Goal: Transaction & Acquisition: Book appointment/travel/reservation

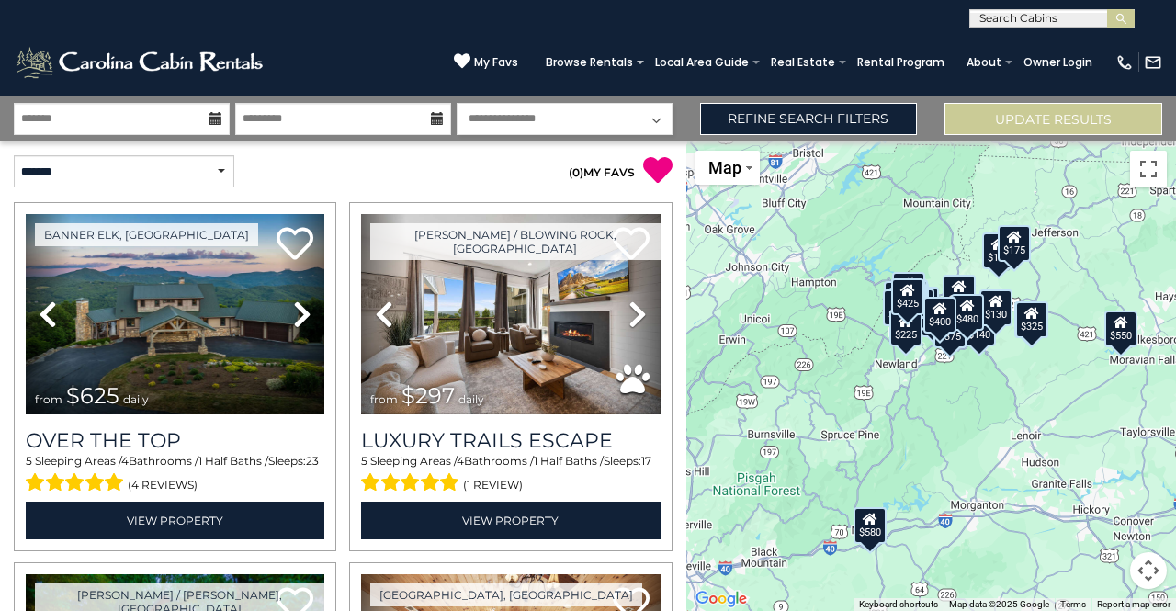
click at [987, 348] on div "$625 $297 $175 $300 $580 $290 $424 $395 $270 $185 $230 $550 $349 $230 $160 $325…" at bounding box center [931, 377] width 490 height 470
click at [987, 342] on div "$140" at bounding box center [979, 327] width 33 height 37
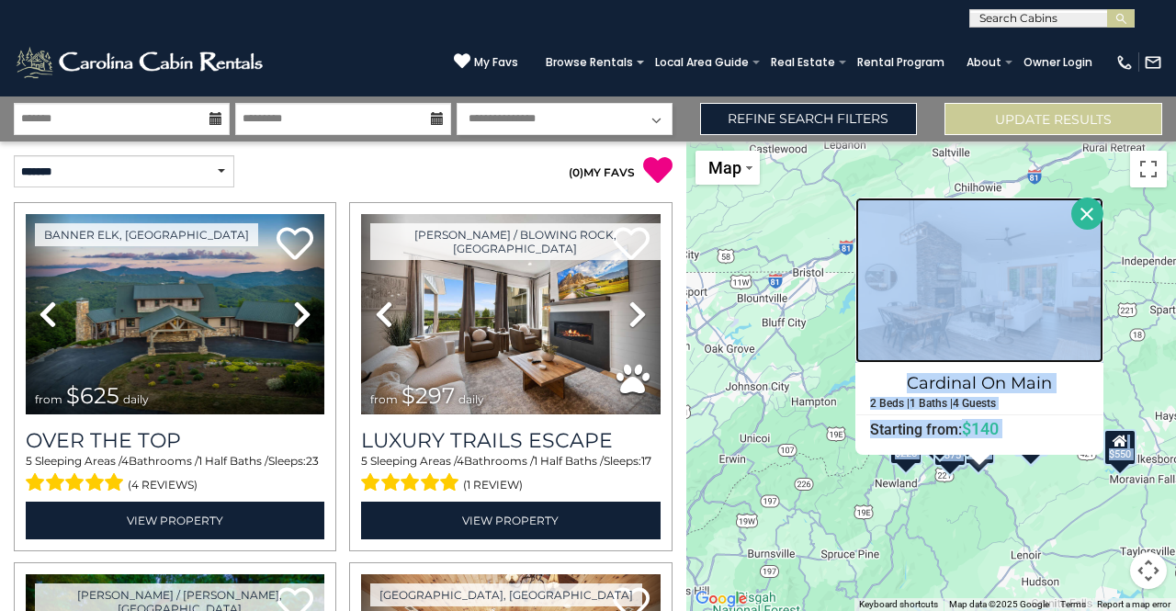
click at [973, 304] on img at bounding box center [980, 280] width 248 height 165
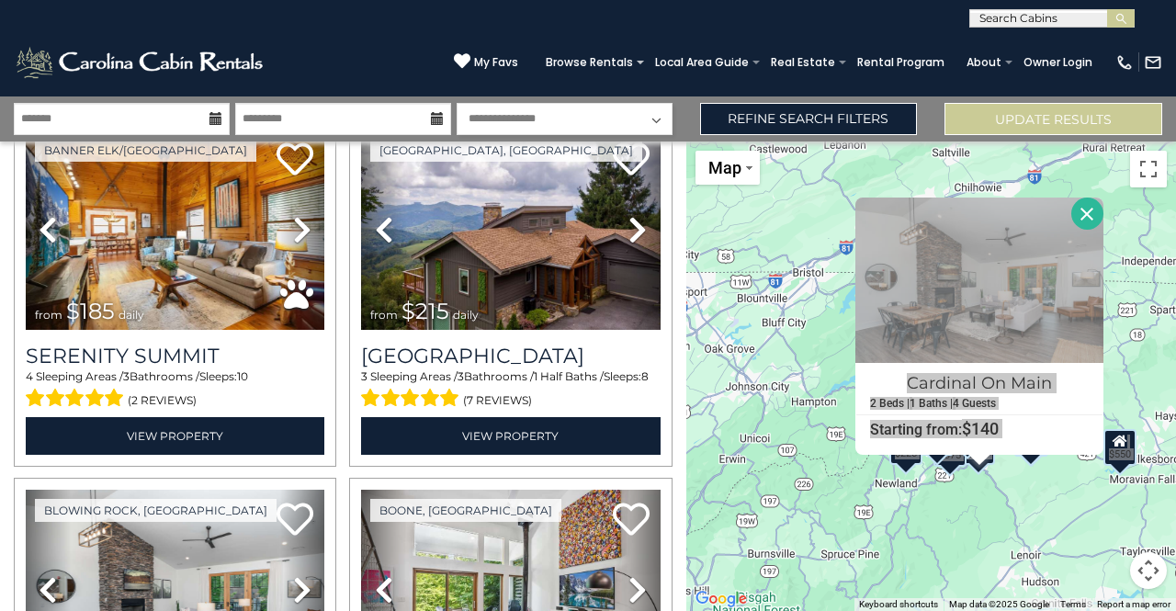
scroll to position [2941, 0]
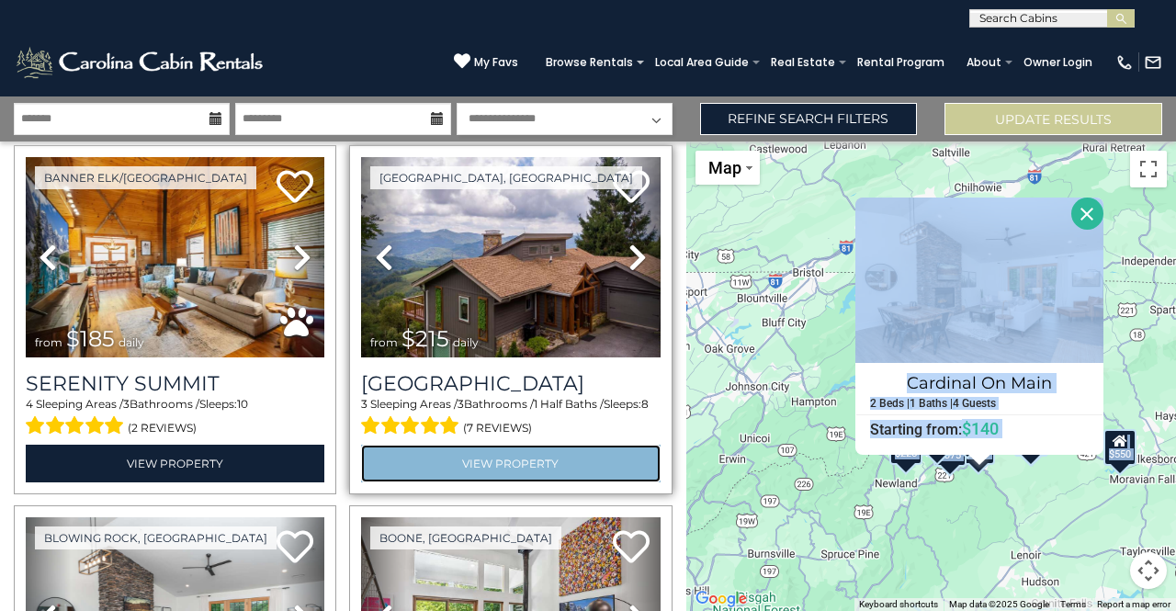
click at [483, 445] on link "View Property" at bounding box center [510, 464] width 299 height 38
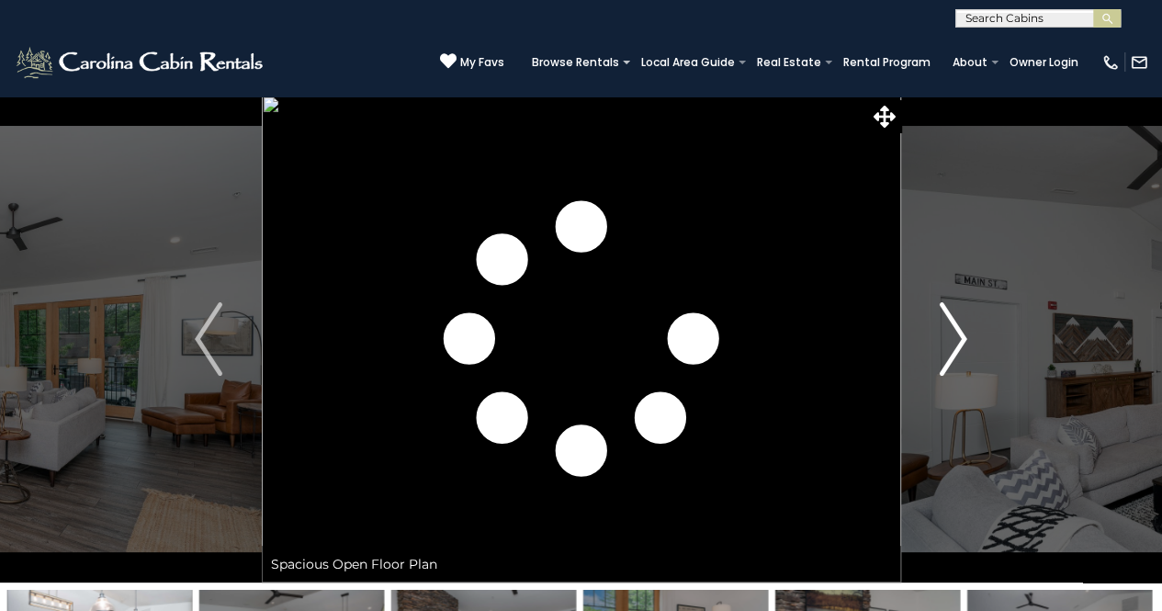
click at [967, 339] on img "Next" at bounding box center [954, 339] width 28 height 74
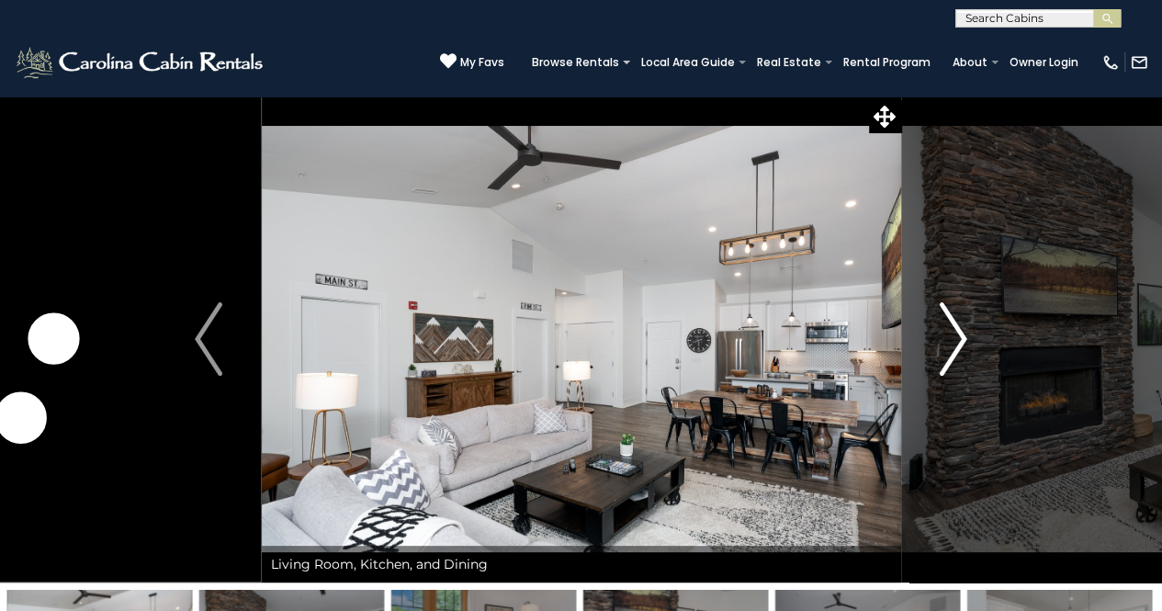
click at [959, 334] on img "Next" at bounding box center [954, 339] width 28 height 74
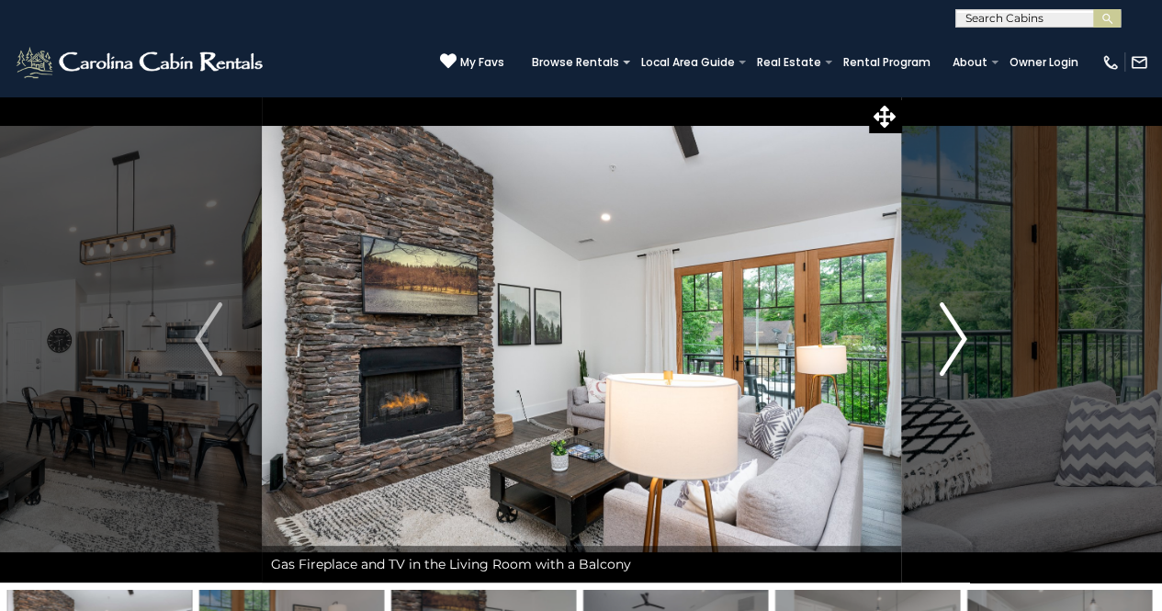
click at [959, 334] on img "Next" at bounding box center [954, 339] width 28 height 74
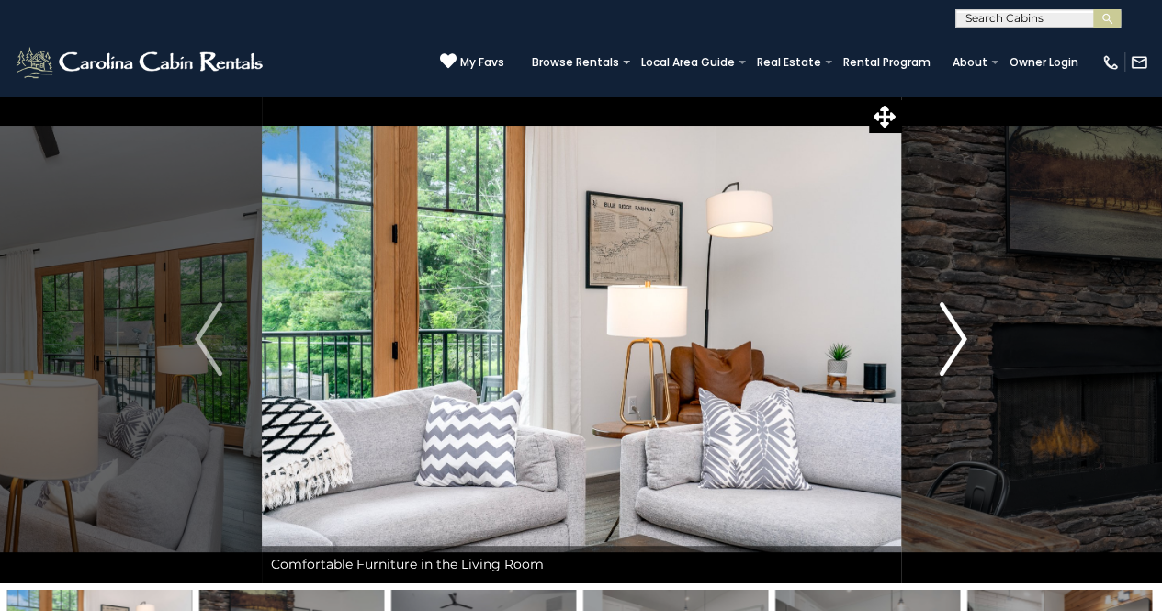
click at [959, 334] on img "Next" at bounding box center [954, 339] width 28 height 74
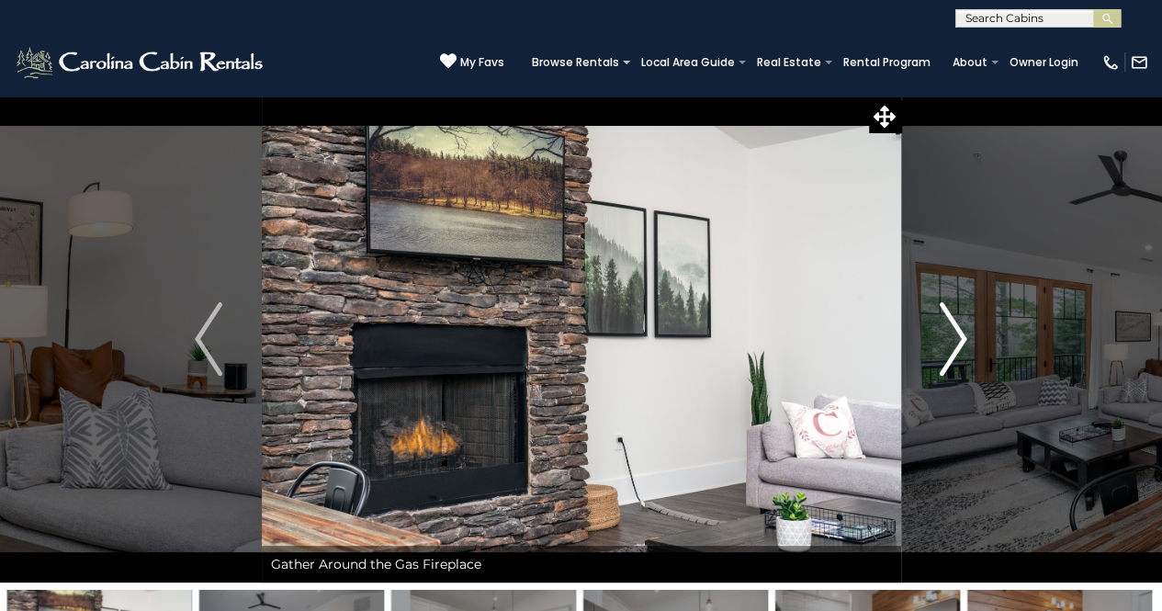
click at [959, 335] on img "Next" at bounding box center [954, 339] width 28 height 74
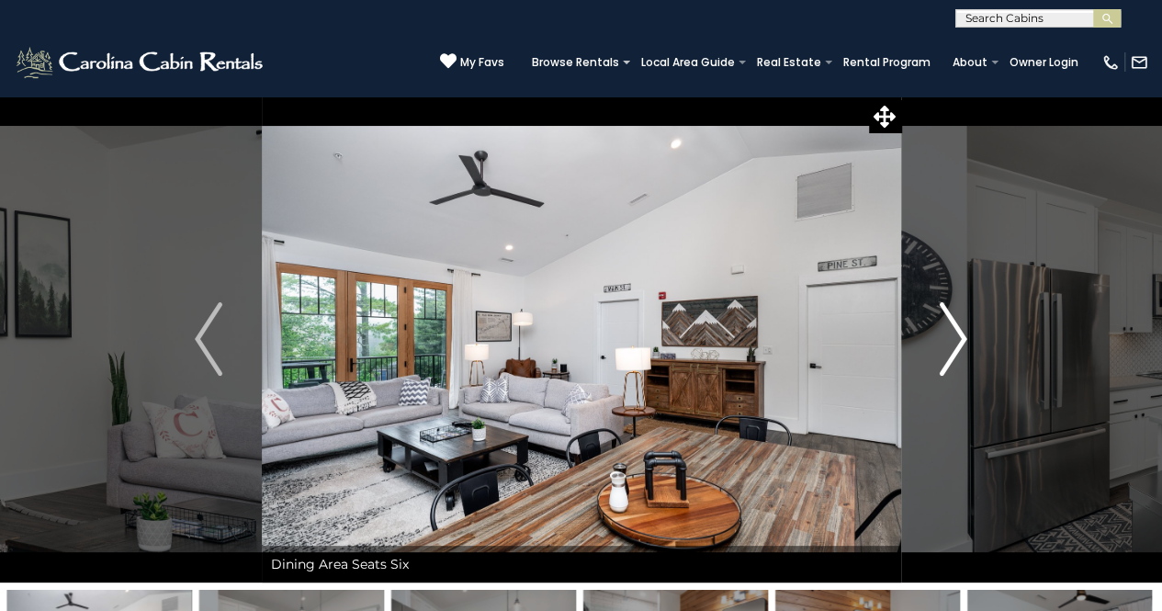
click at [959, 335] on img "Next" at bounding box center [954, 339] width 28 height 74
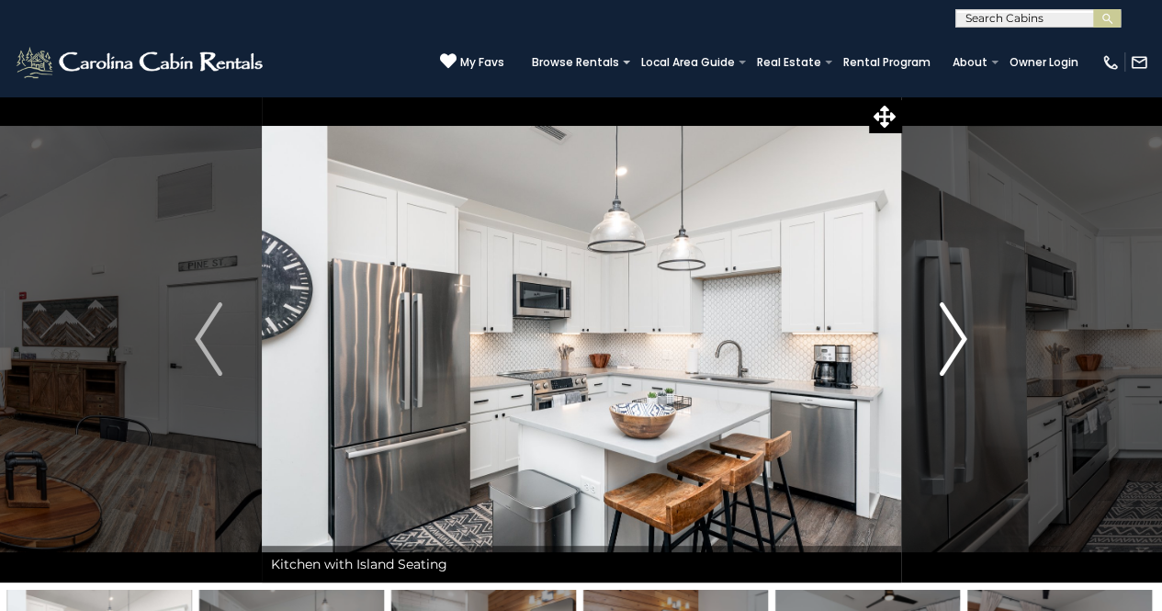
click at [960, 335] on img "Next" at bounding box center [954, 339] width 28 height 74
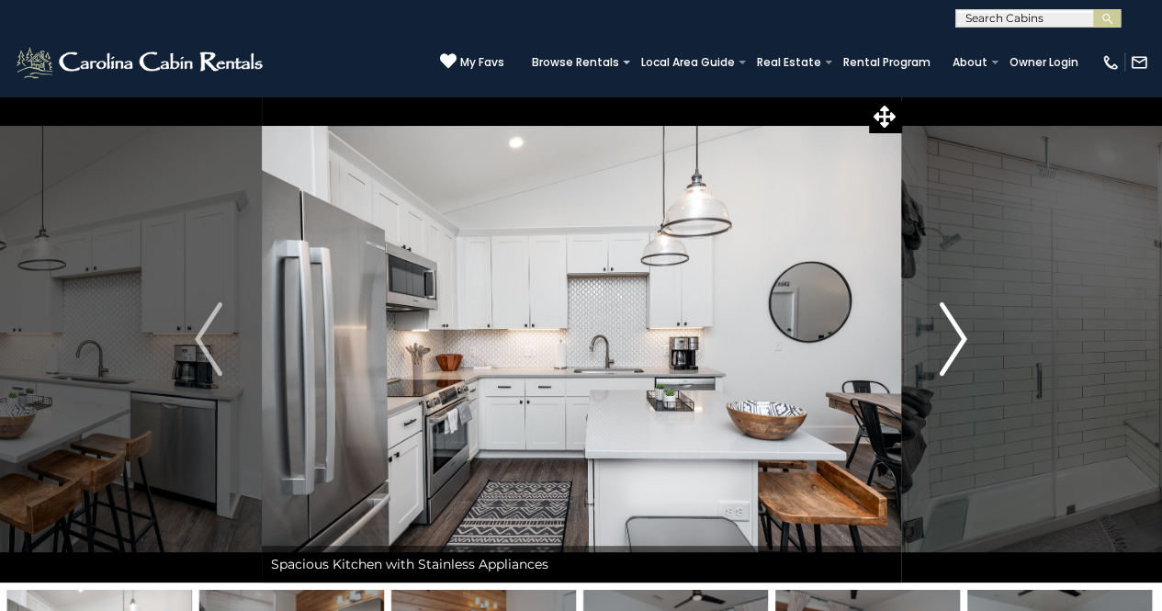
click at [960, 335] on img "Next" at bounding box center [954, 339] width 28 height 74
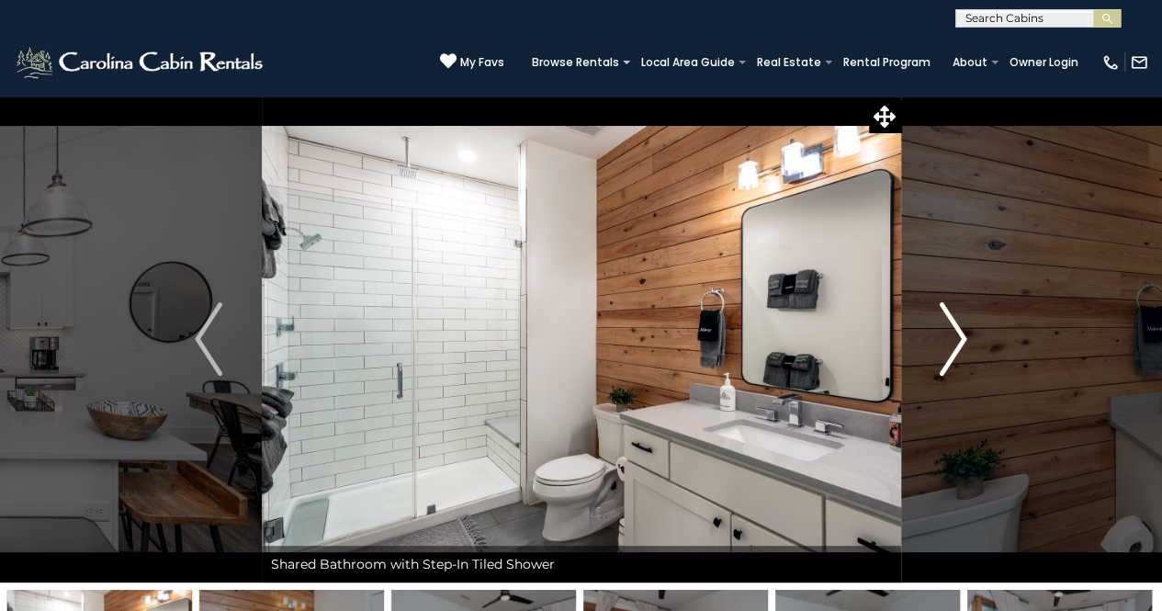
click at [960, 335] on img "Next" at bounding box center [954, 339] width 28 height 74
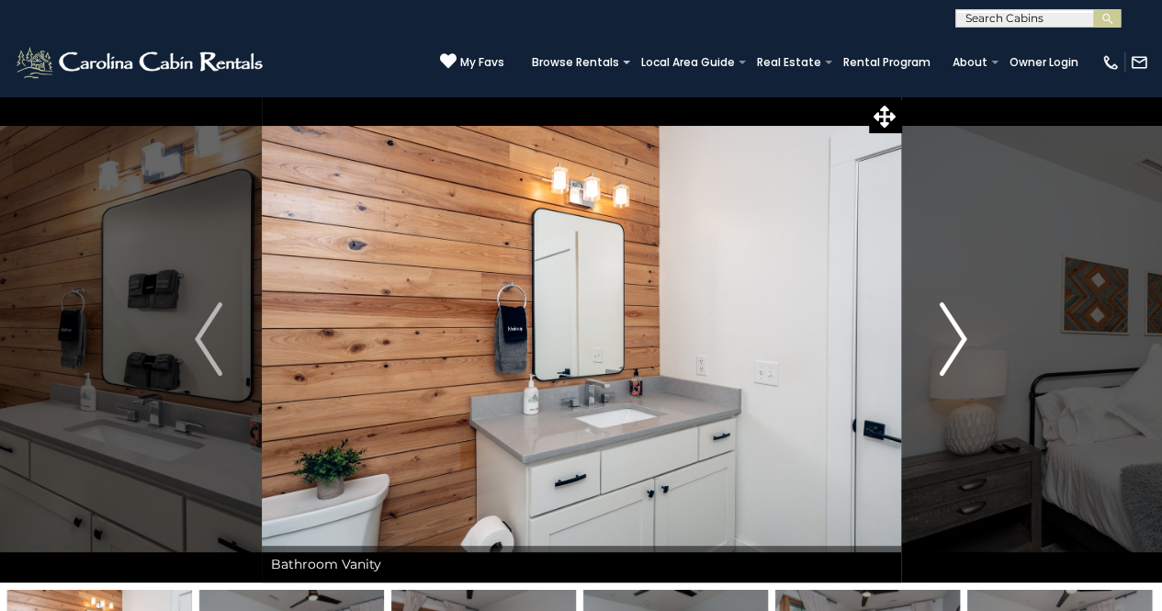
click at [960, 335] on img "Next" at bounding box center [954, 339] width 28 height 74
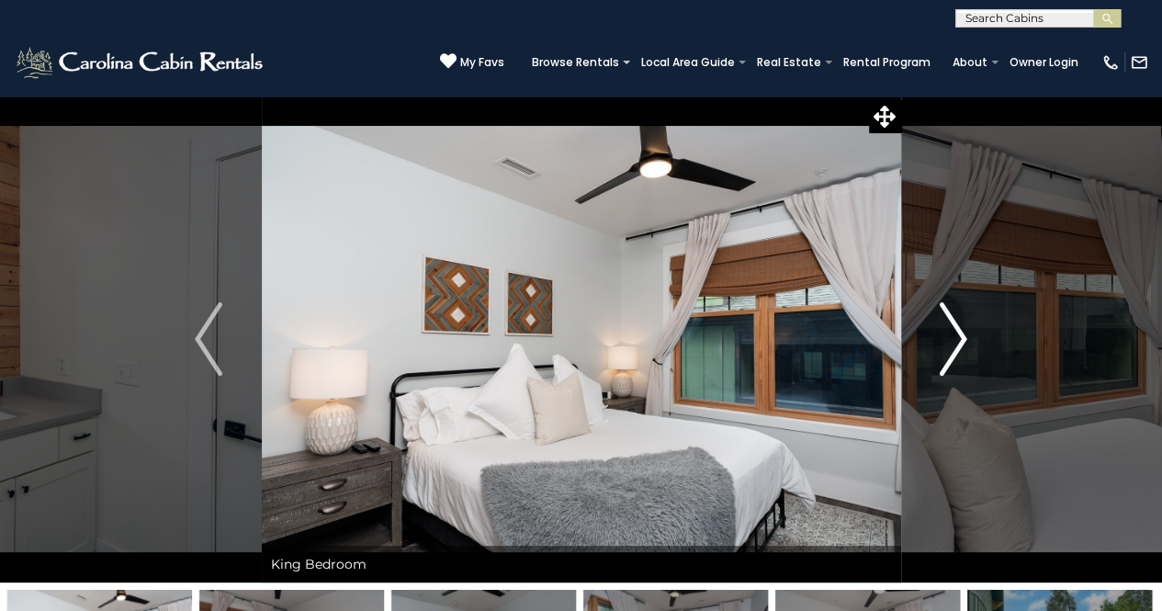
click at [960, 335] on img "Next" at bounding box center [954, 339] width 28 height 74
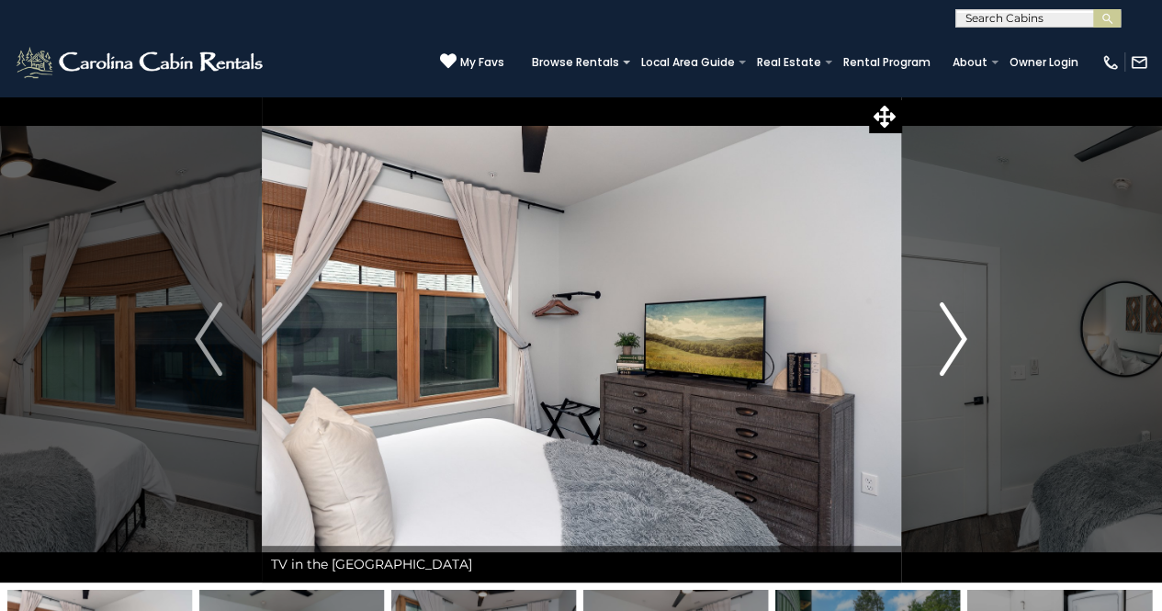
click at [960, 335] on img "Next" at bounding box center [954, 339] width 28 height 74
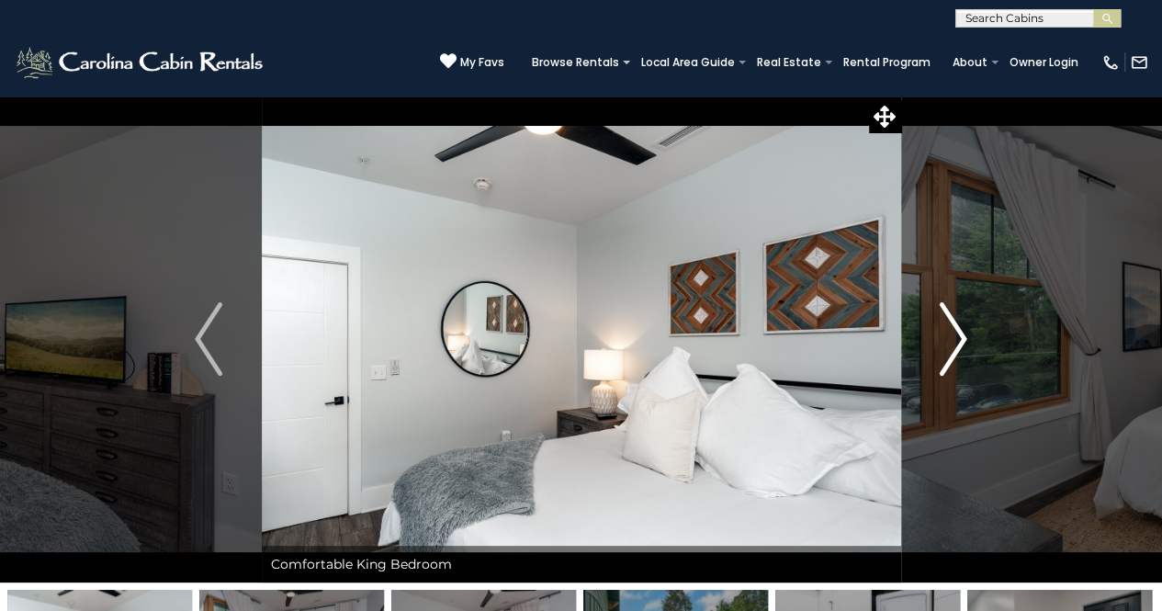
click at [960, 335] on img "Next" at bounding box center [954, 339] width 28 height 74
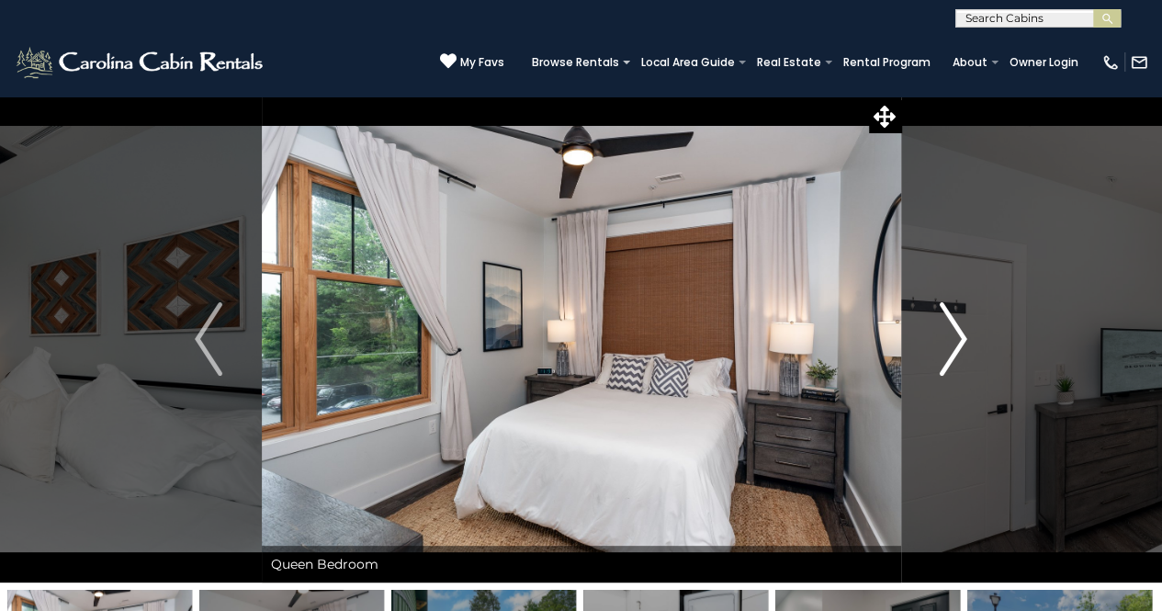
click at [960, 335] on img "Next" at bounding box center [954, 339] width 28 height 74
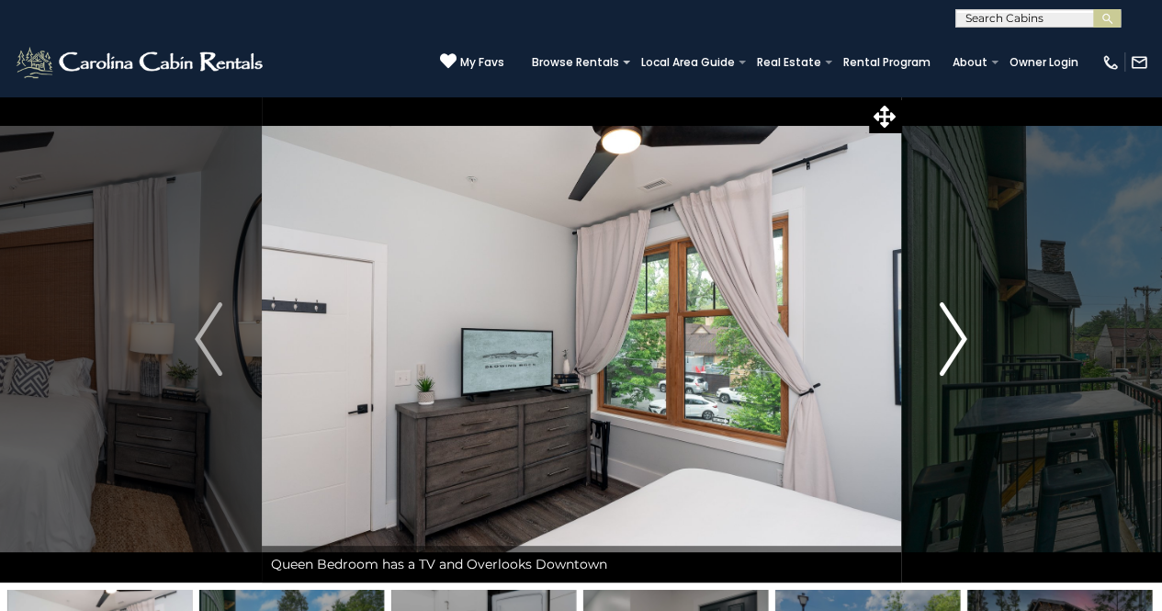
click at [960, 335] on img "Next" at bounding box center [954, 339] width 28 height 74
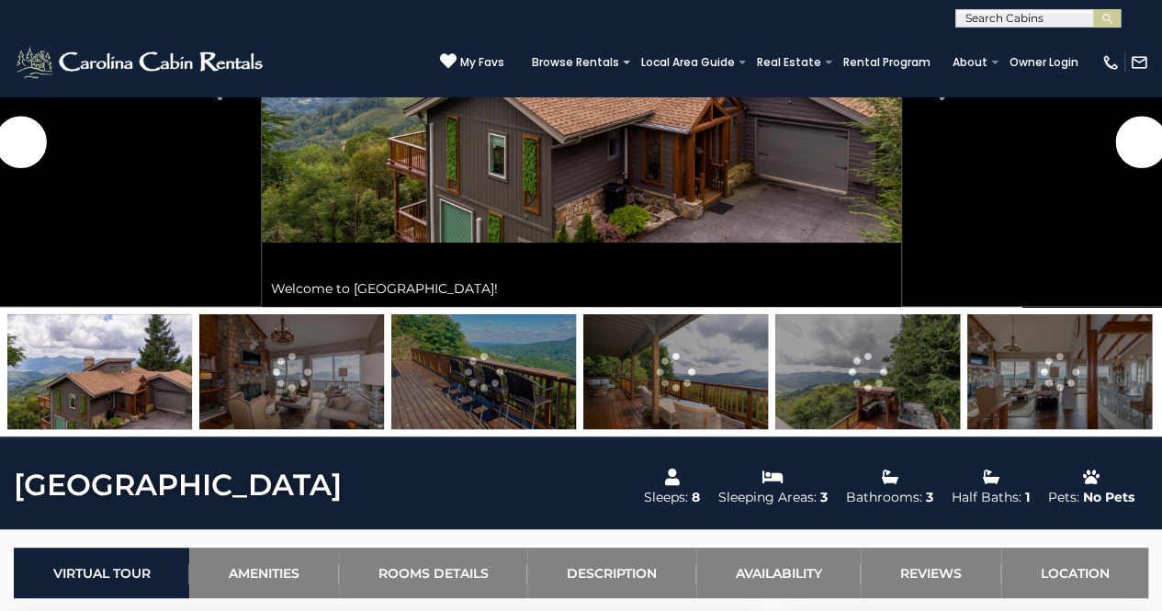
scroll to position [276, 0]
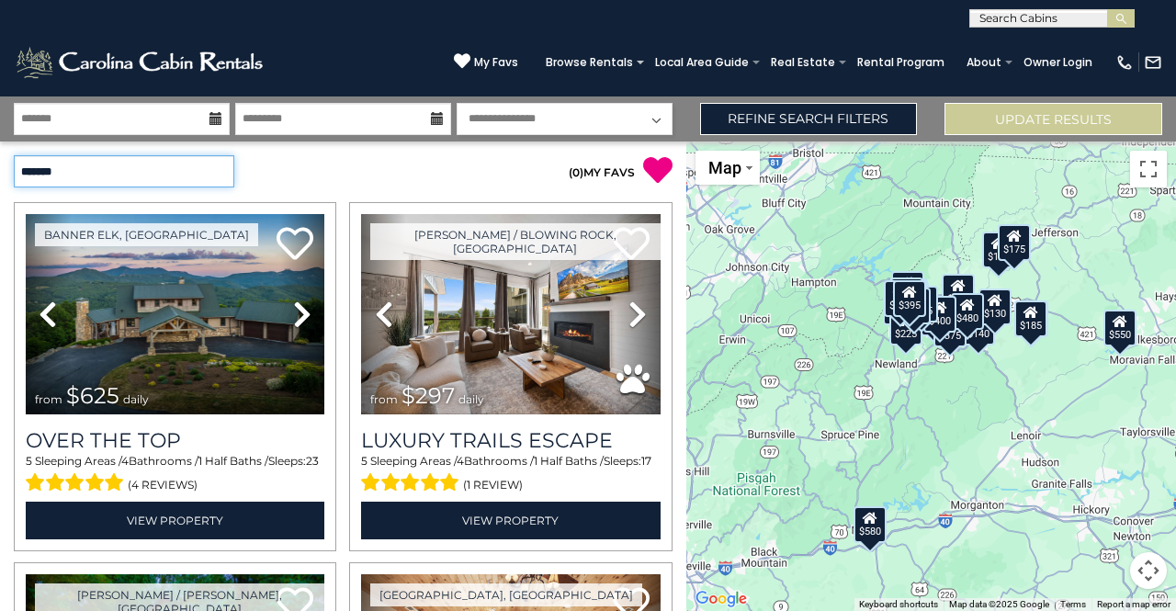
click at [217, 171] on select "**********" at bounding box center [124, 171] width 221 height 32
click at [221, 170] on select "**********" at bounding box center [124, 171] width 221 height 32
select select "**********"
click at [14, 155] on select "**********" at bounding box center [124, 171] width 221 height 32
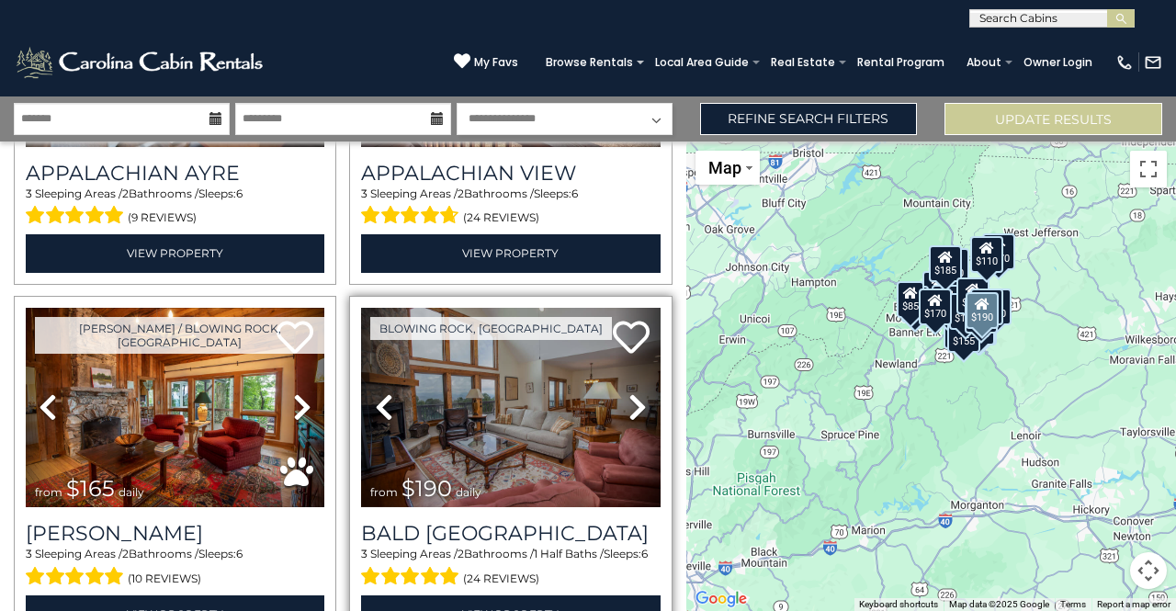
scroll to position [4769, 0]
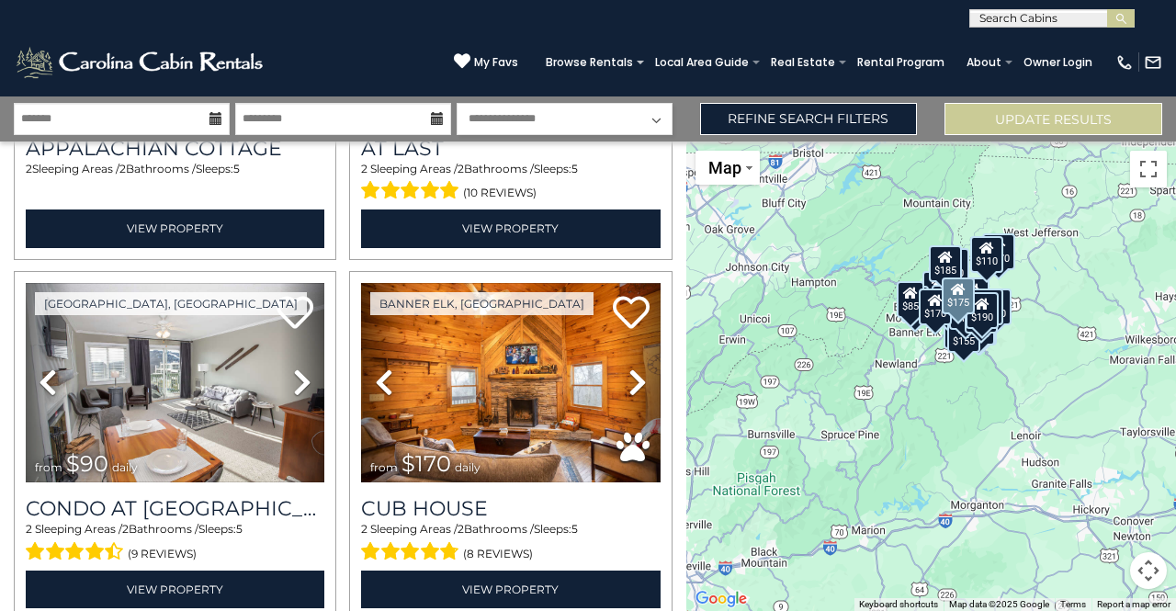
scroll to position [3483, 0]
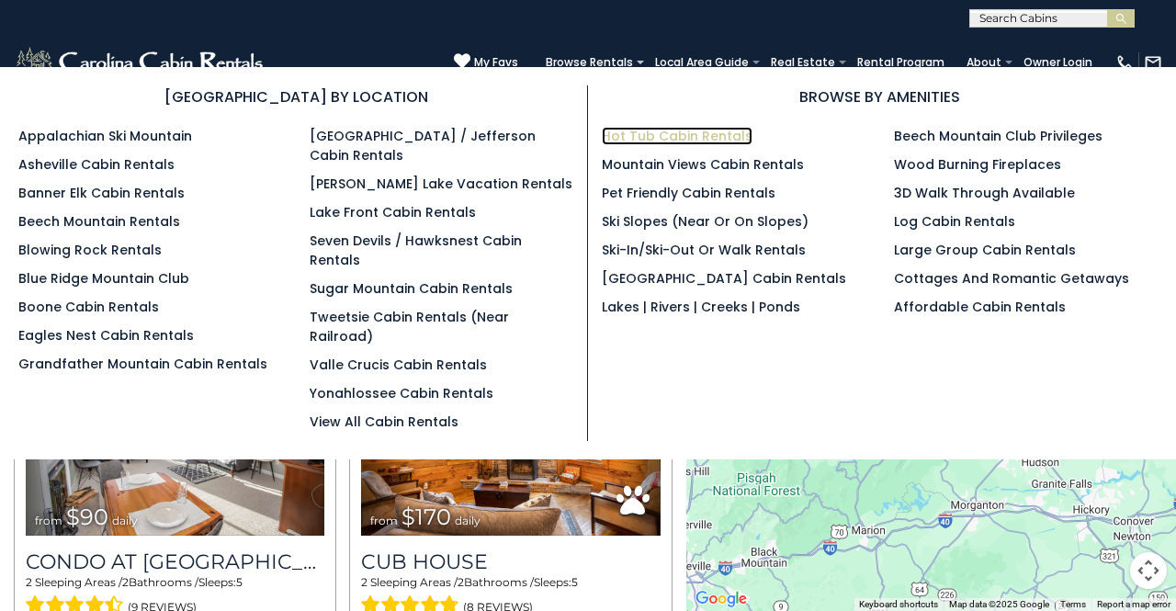
click at [659, 132] on link "Hot Tub Cabin Rentals" at bounding box center [677, 136] width 151 height 18
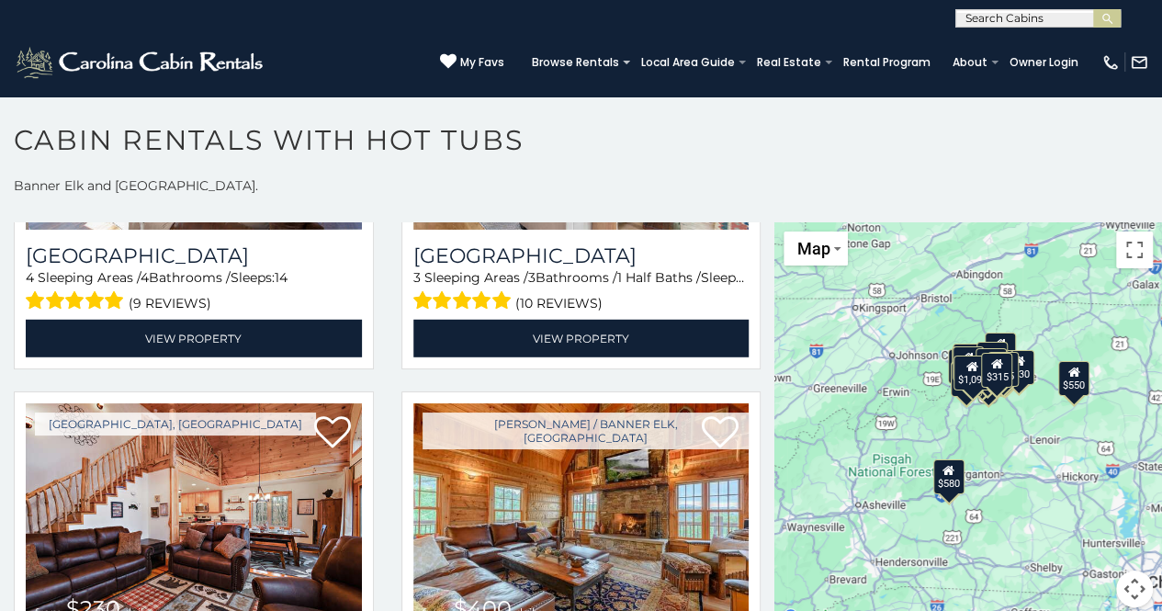
scroll to position [26, 0]
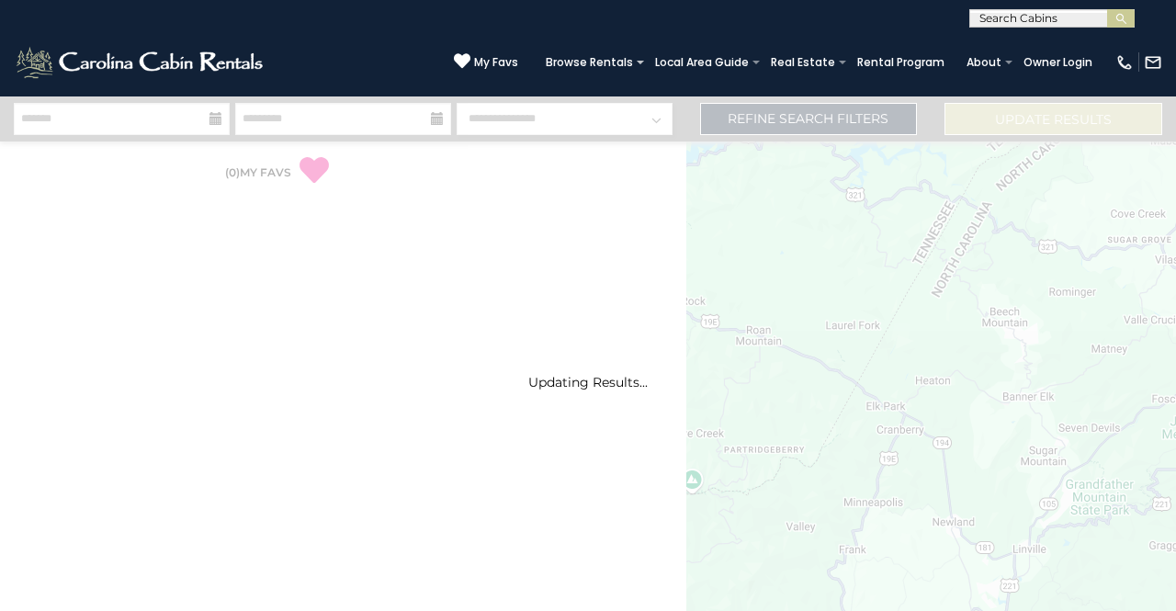
select select "**********"
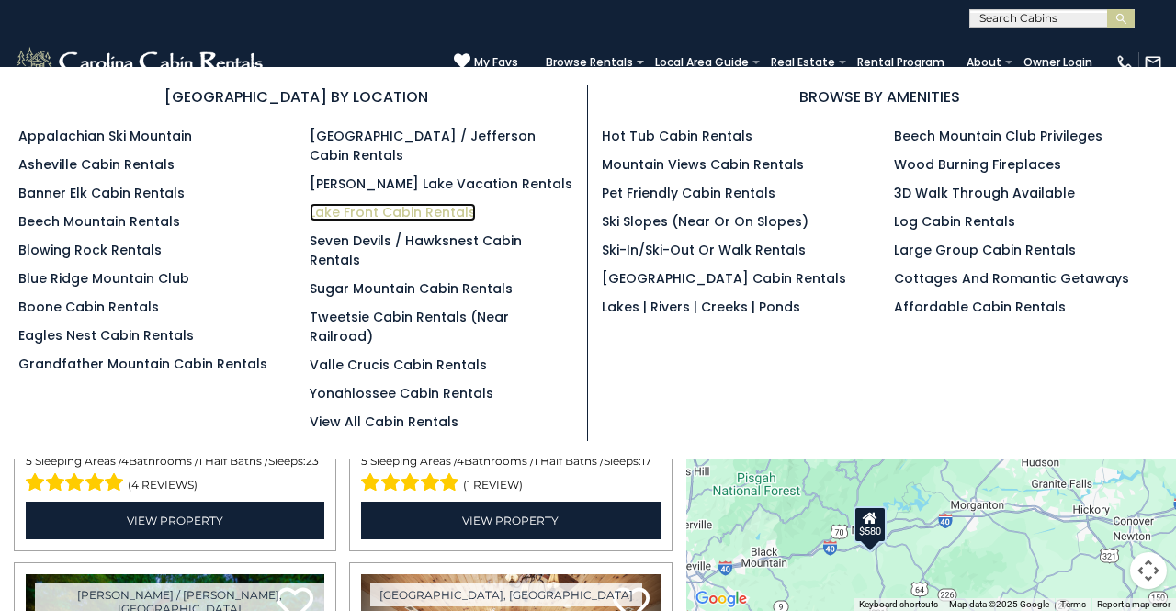
click at [393, 203] on link "Lake Front Cabin Rentals" at bounding box center [393, 212] width 166 height 18
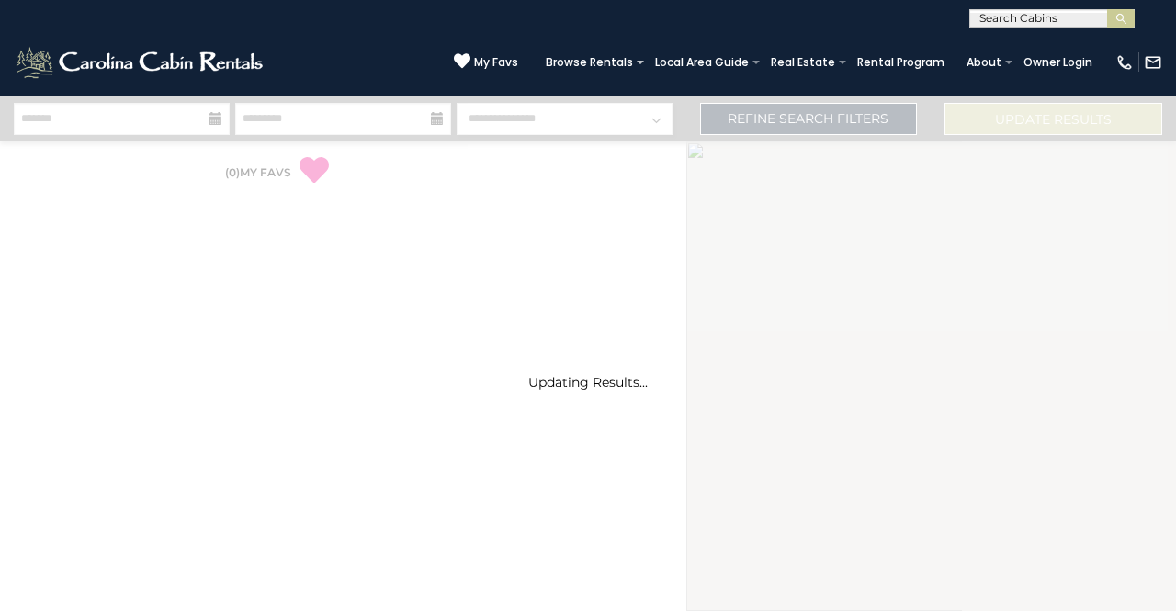
select select "**********"
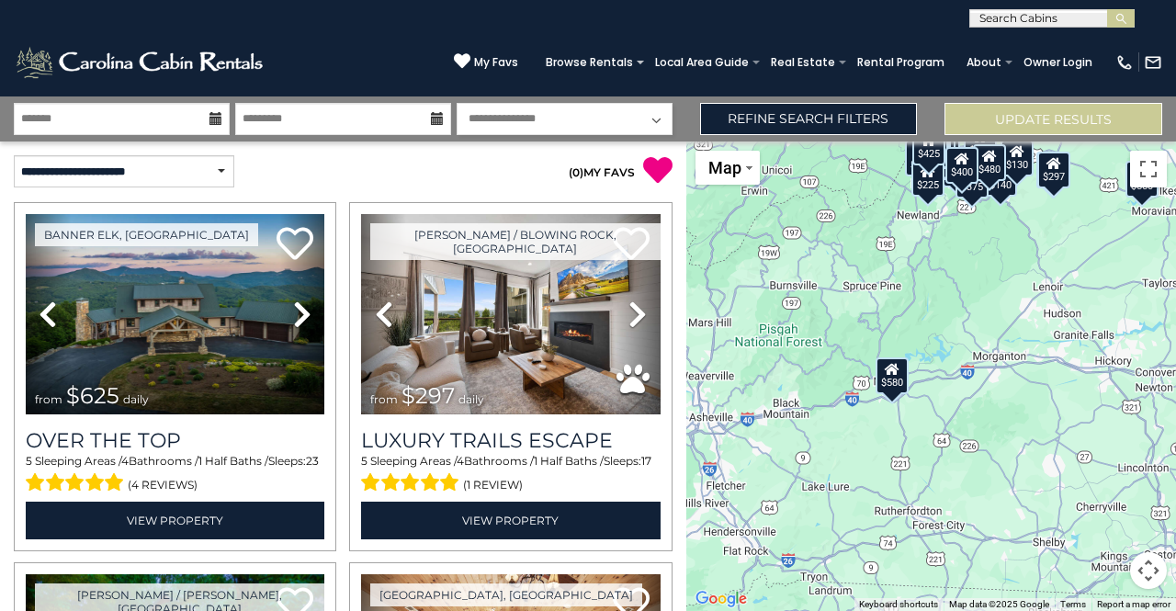
drag, startPoint x: 885, startPoint y: 468, endPoint x: 907, endPoint y: 317, distance: 152.3
click at [907, 317] on div "$625 $297 $175 $300 $580 $290 $424 $395 $270 $185 $230 $550 $349 $230 $160 $325…" at bounding box center [931, 377] width 490 height 470
